Goal: Transaction & Acquisition: Purchase product/service

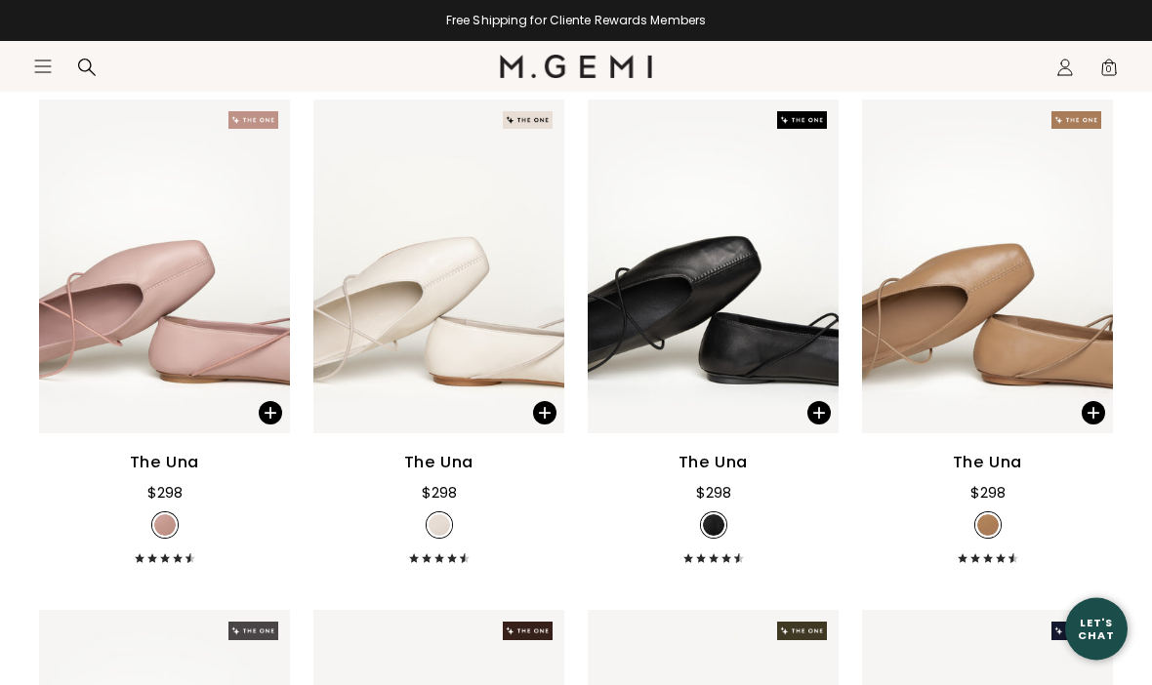
scroll to position [3874, 0]
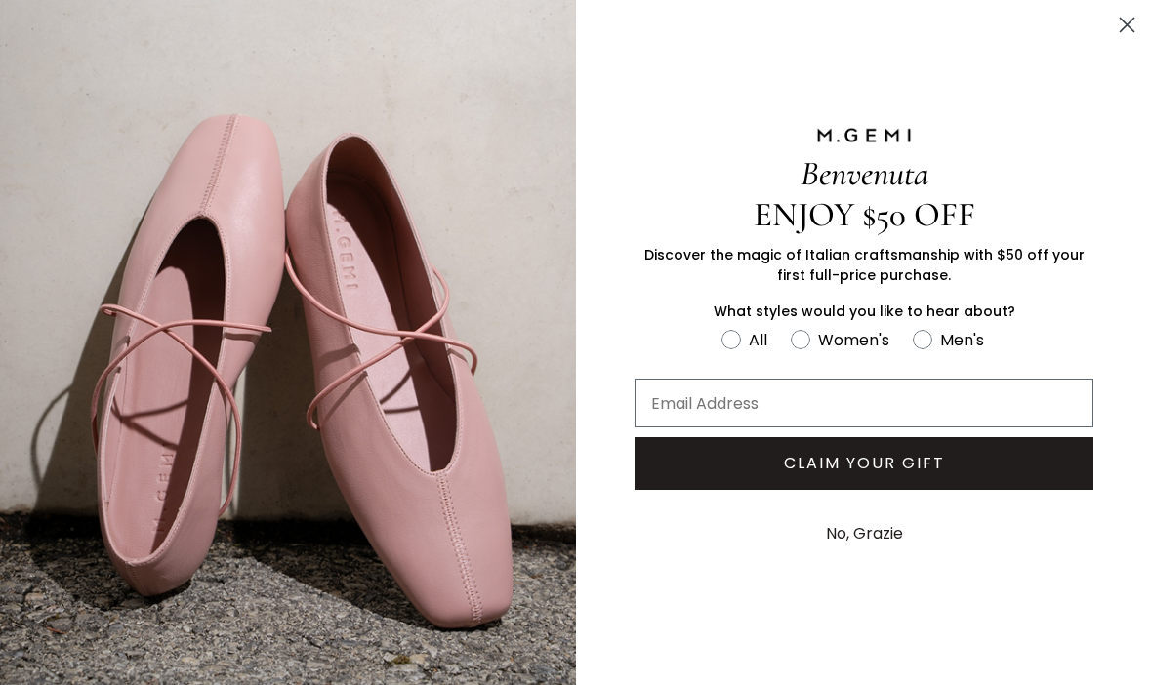
click at [1129, 26] on icon "Close dialog" at bounding box center [1127, 26] width 14 height 14
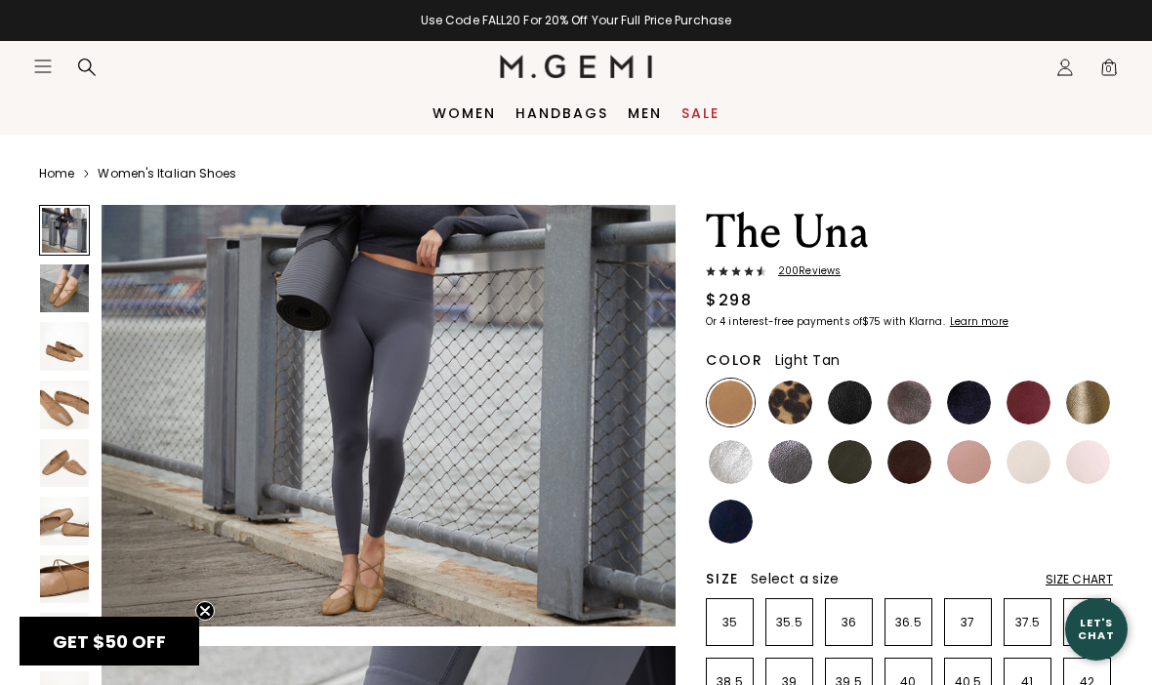
scroll to position [155, 0]
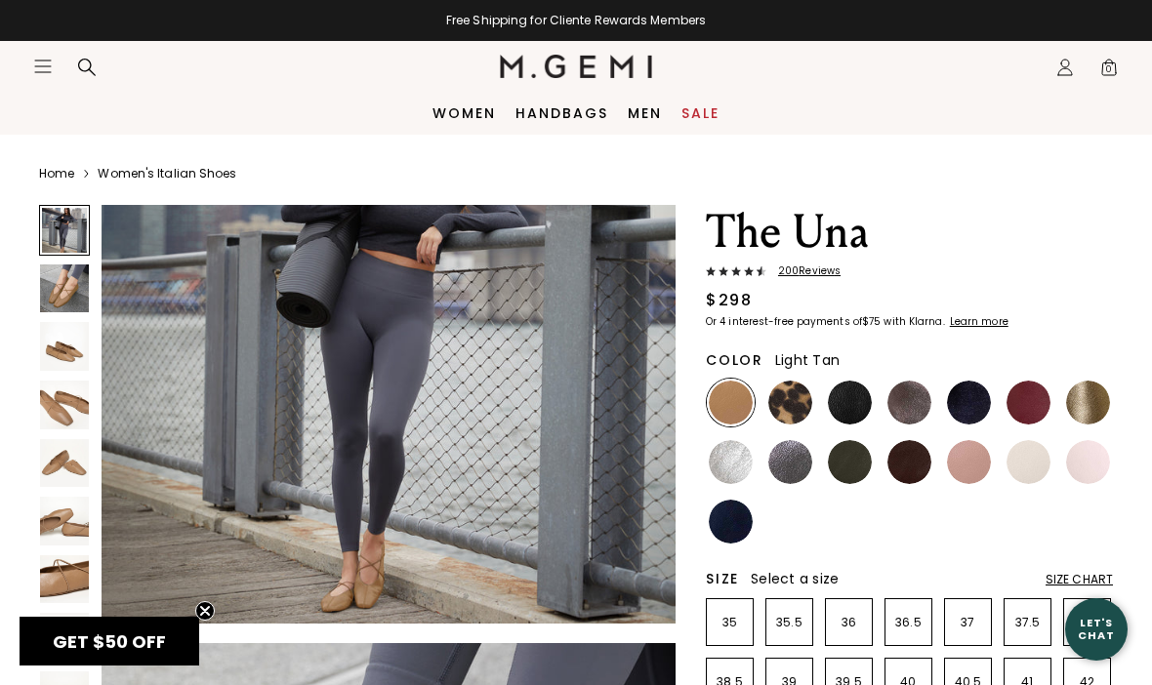
click at [63, 346] on img at bounding box center [64, 346] width 49 height 49
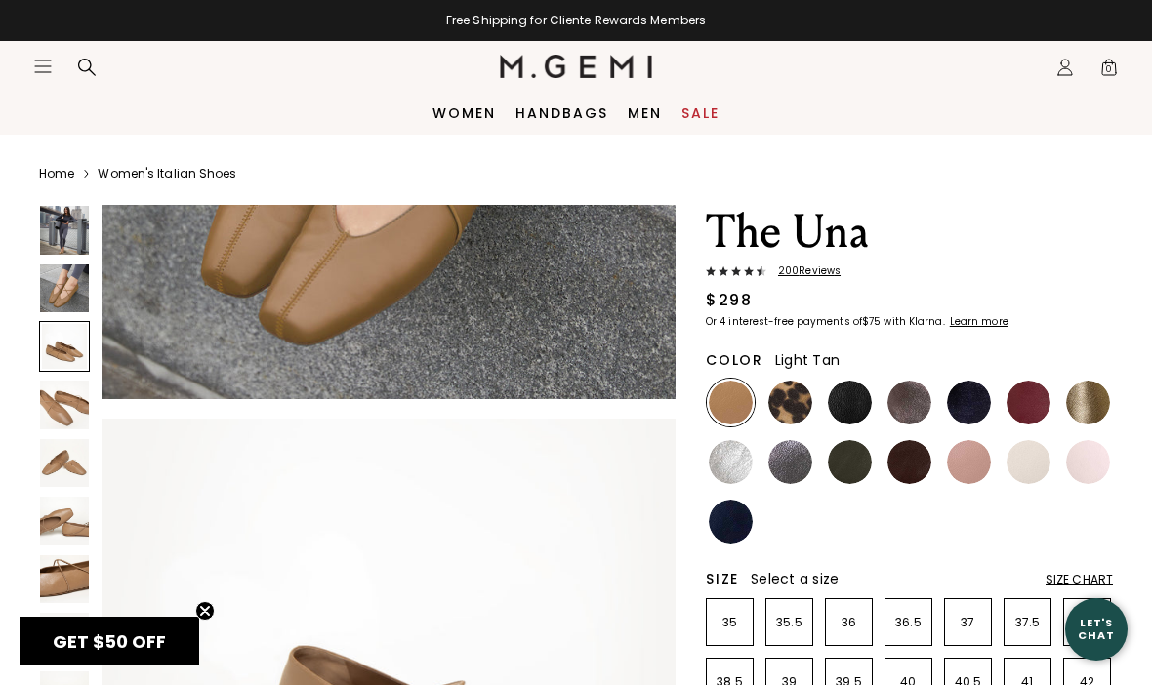
scroll to position [1188, 0]
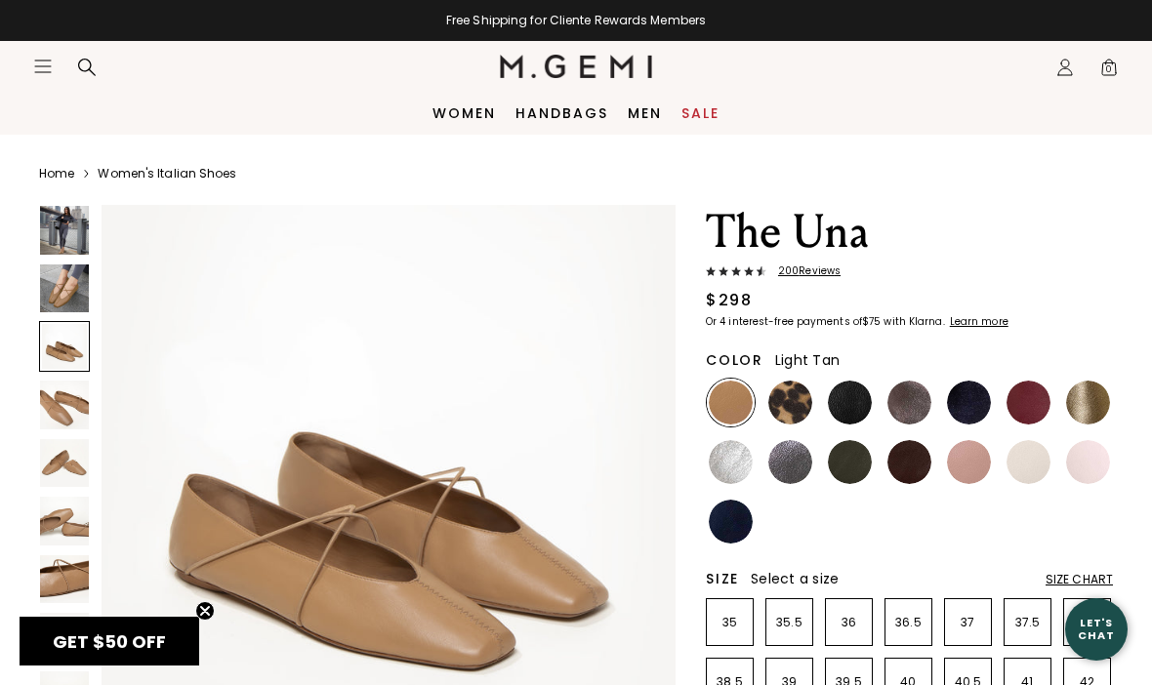
click at [59, 419] on img at bounding box center [64, 405] width 49 height 49
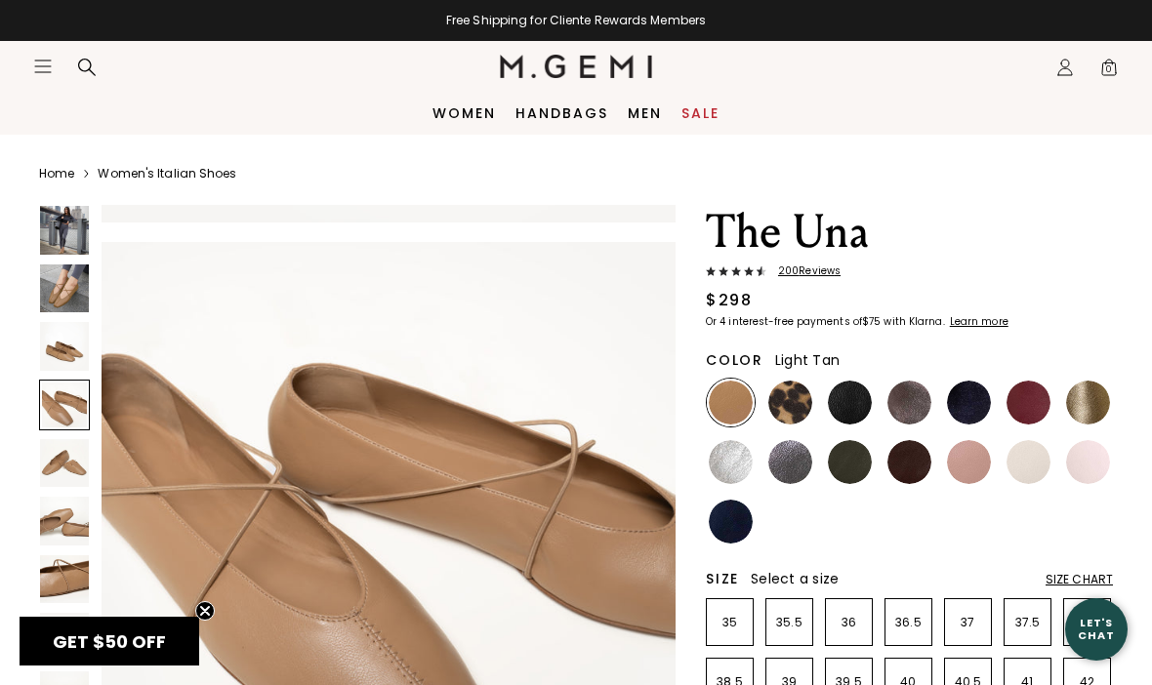
scroll to position [1781, 0]
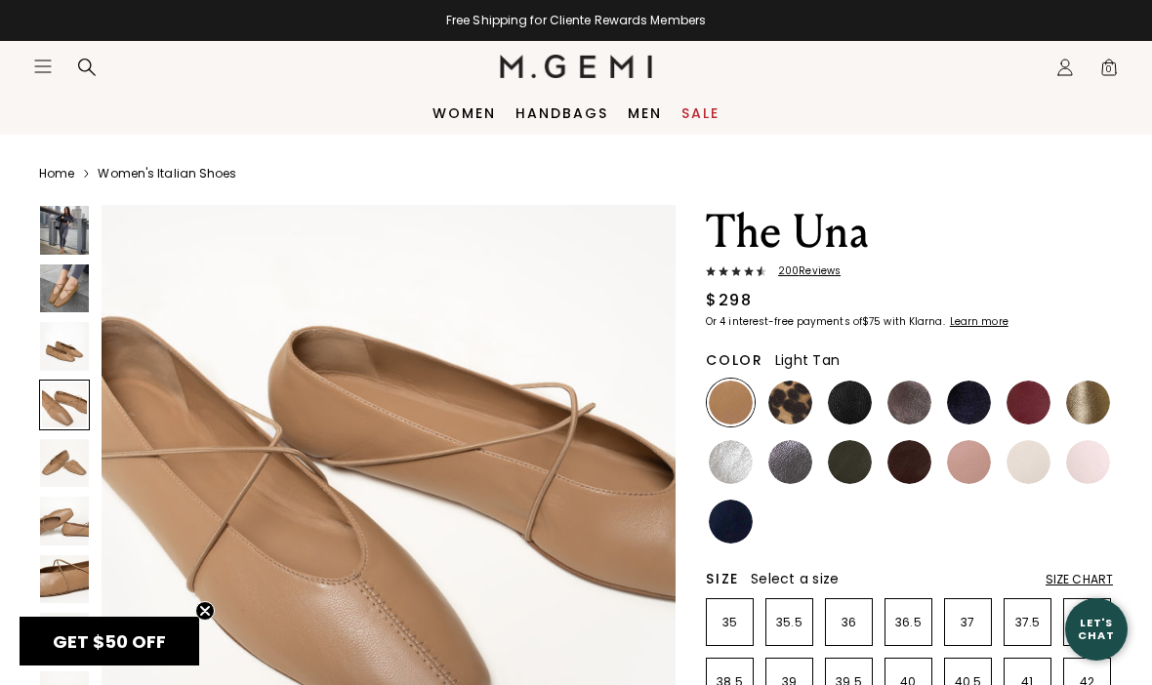
click at [54, 472] on img at bounding box center [64, 463] width 49 height 49
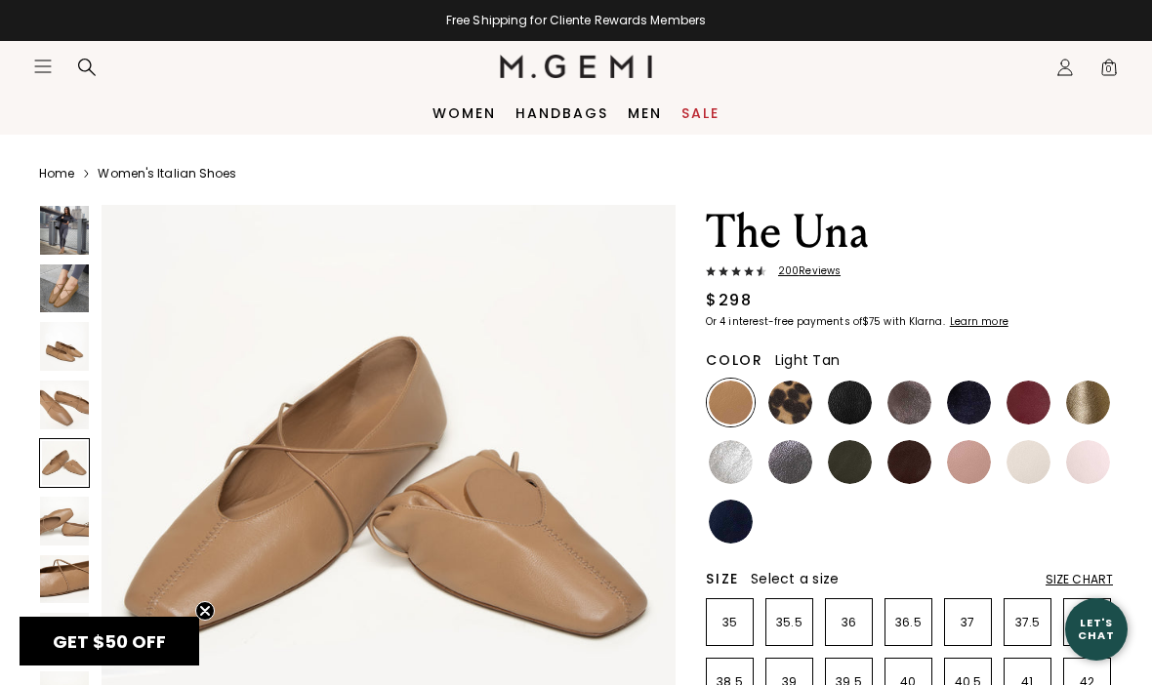
click at [59, 516] on img at bounding box center [64, 521] width 49 height 49
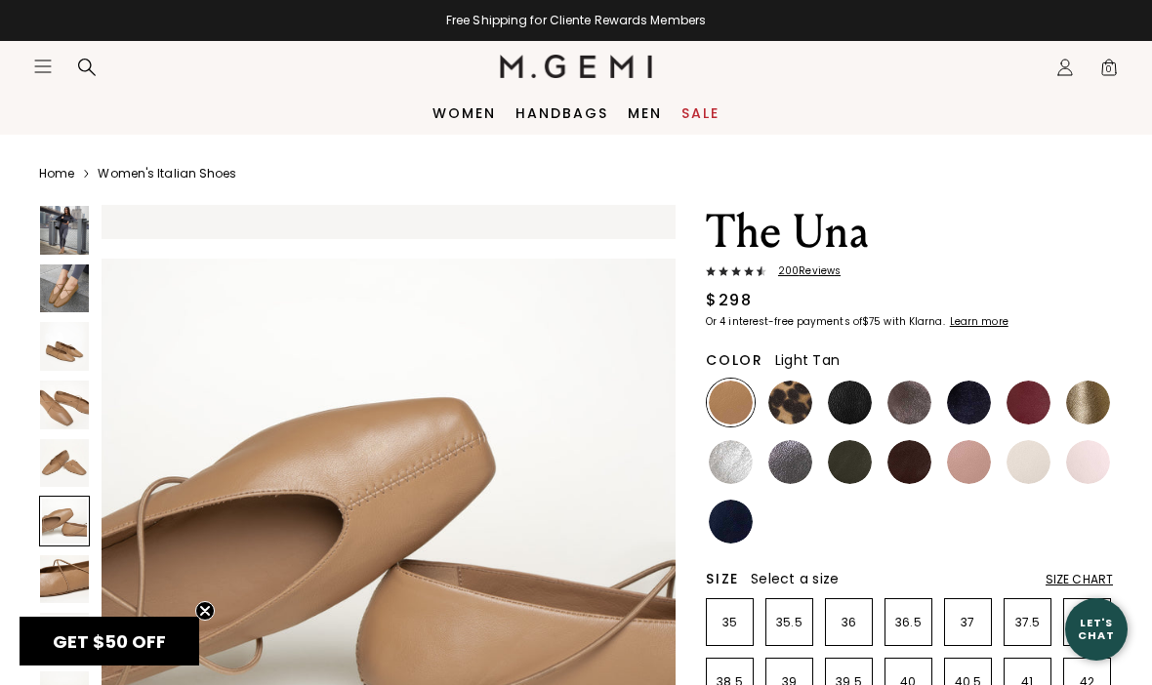
scroll to position [2969, 0]
